Goal: Transaction & Acquisition: Obtain resource

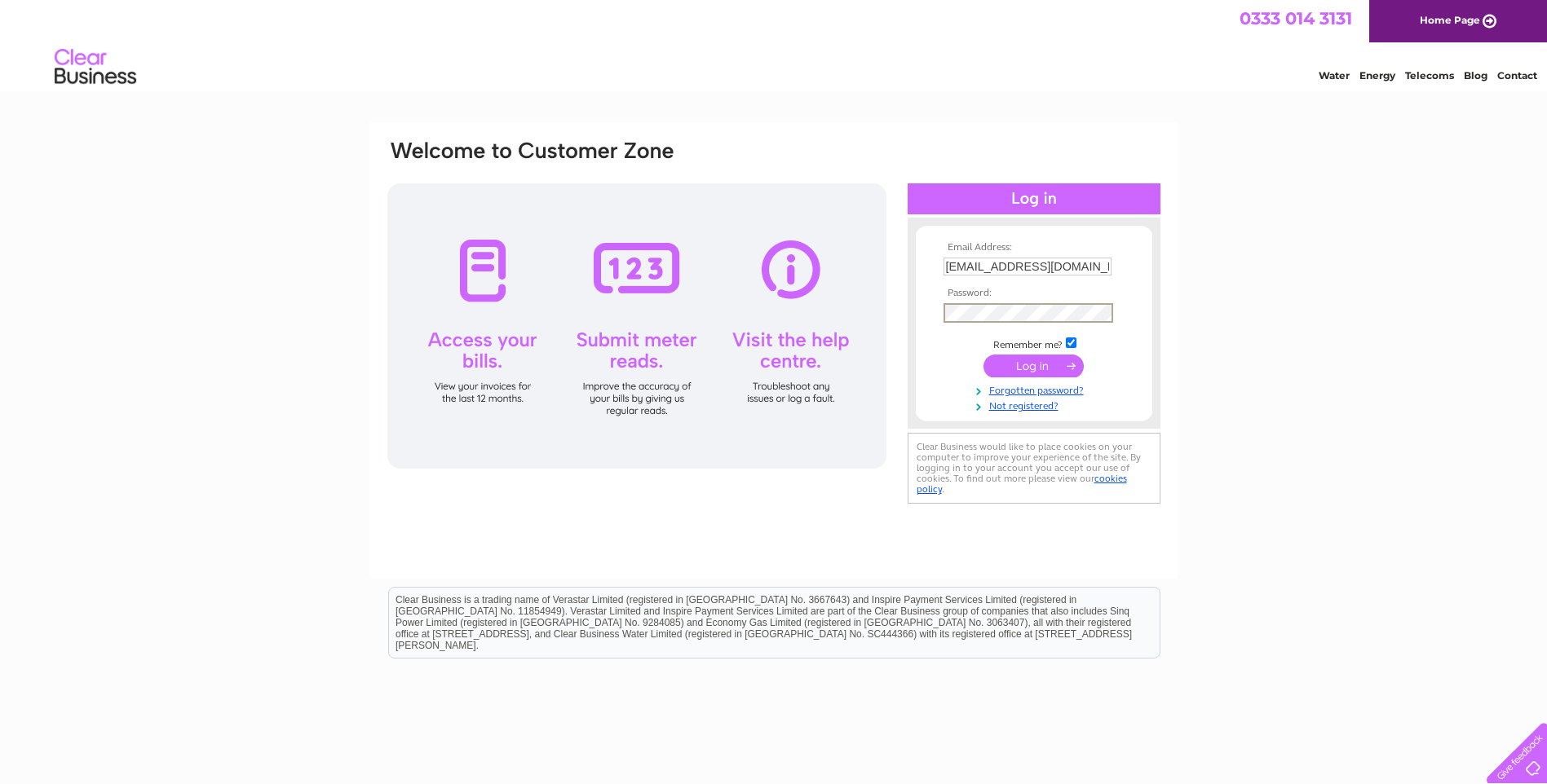
click at [1013, 369] on input "submit" at bounding box center [1033, 367] width 100 height 23
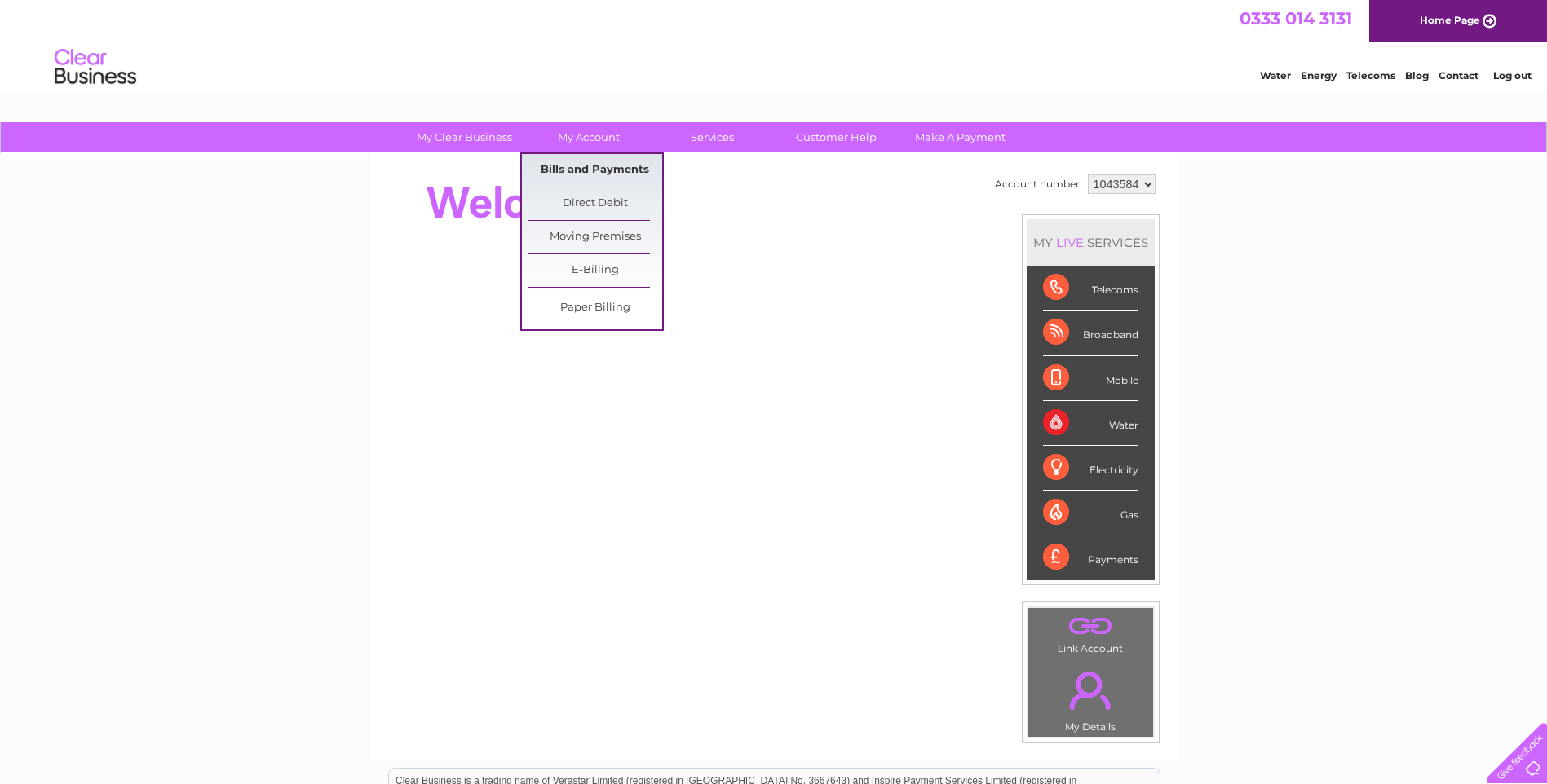
click at [581, 166] on link "Bills and Payments" at bounding box center [595, 171] width 135 height 33
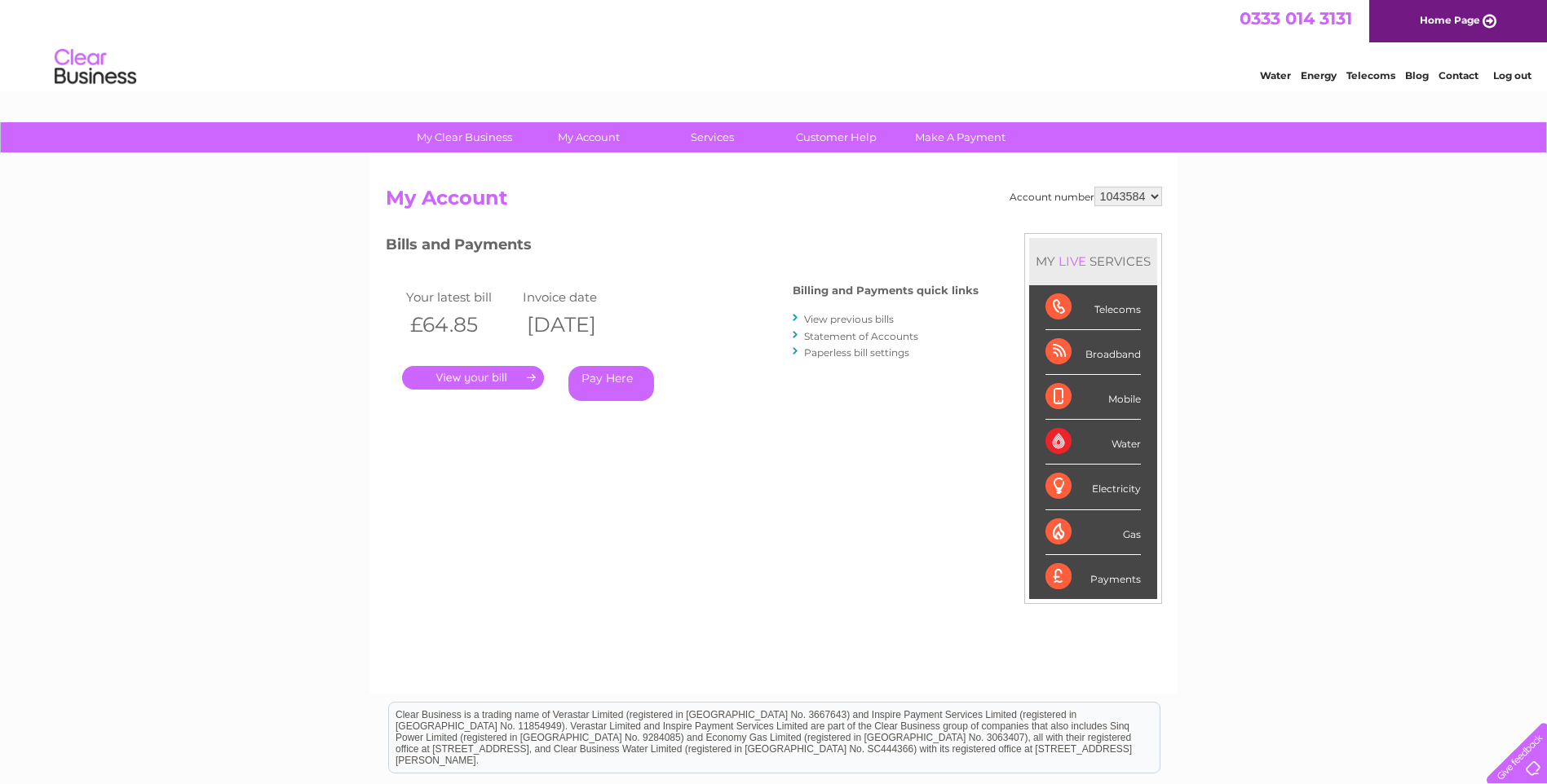
click at [495, 376] on link "." at bounding box center [473, 377] width 142 height 23
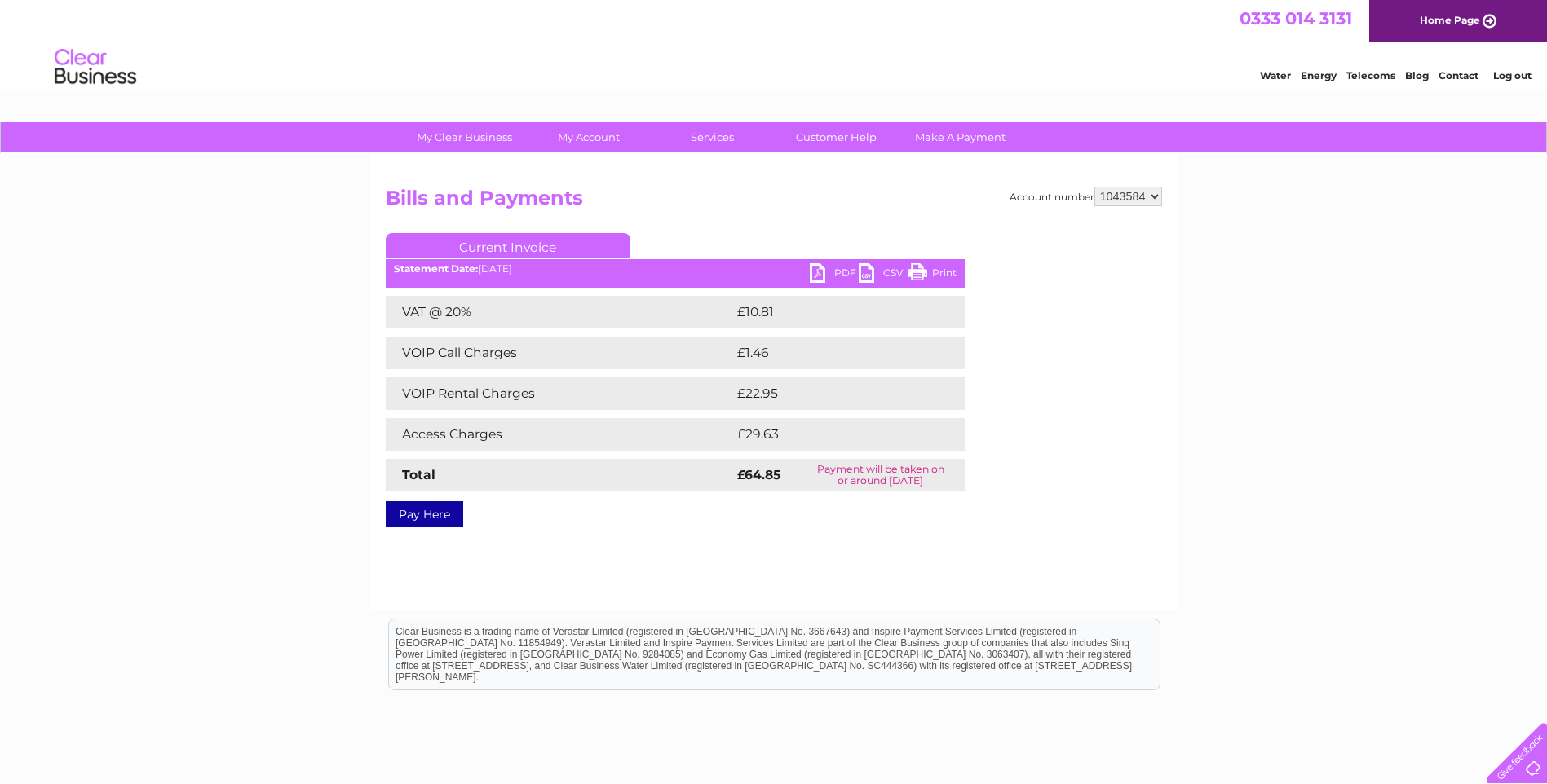
click at [827, 269] on link "PDF" at bounding box center [834, 275] width 49 height 23
click at [1504, 80] on link "Log out" at bounding box center [1512, 75] width 38 height 13
